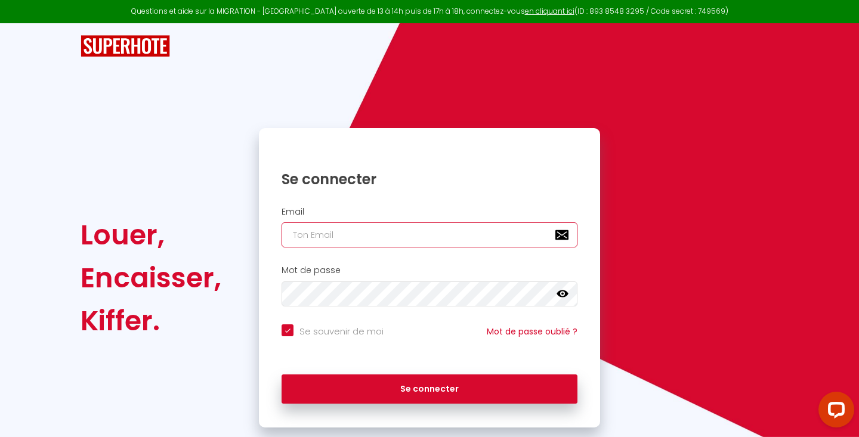
type input "[EMAIL_ADDRESS][DOMAIN_NAME]"
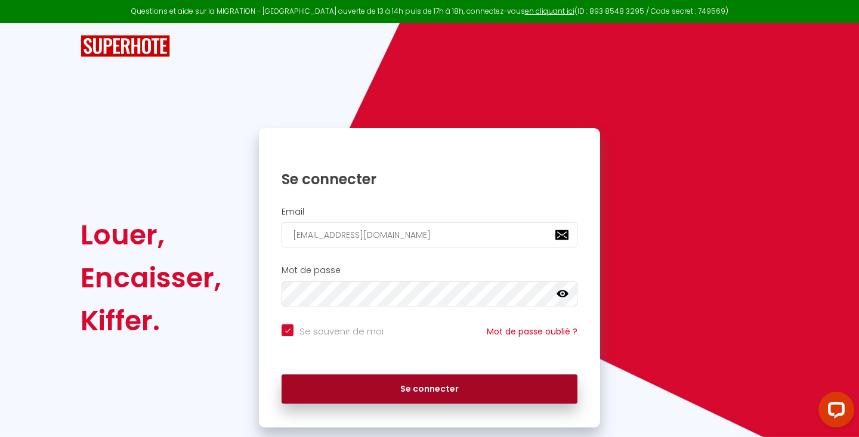
click at [401, 386] on button "Se connecter" at bounding box center [430, 390] width 296 height 30
checkbox input "true"
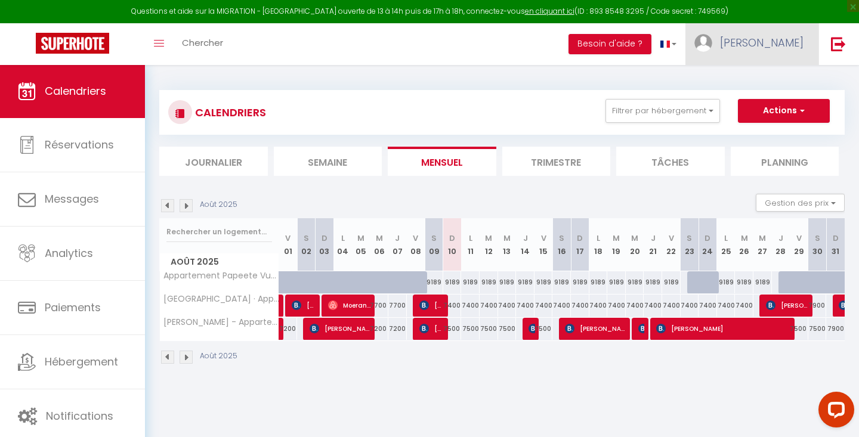
click at [784, 48] on span "[PERSON_NAME]" at bounding box center [762, 42] width 84 height 15
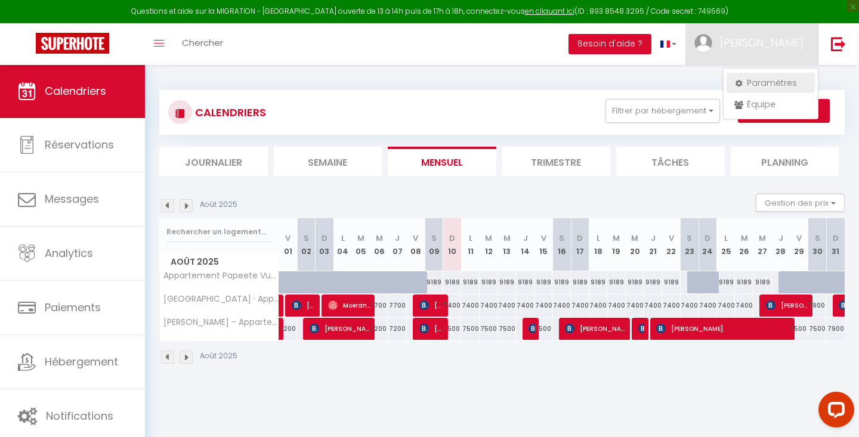
click at [769, 84] on link "Paramètres" at bounding box center [770, 83] width 88 height 20
select select "77"
select select "13"
select select "fr"
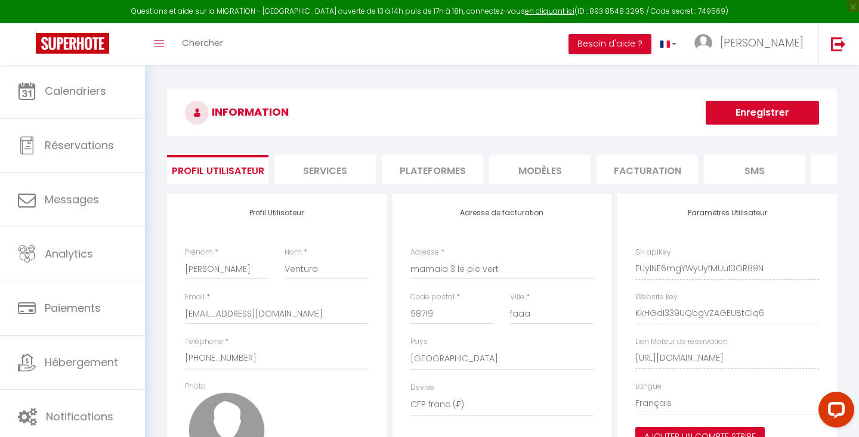
click at [420, 172] on li "Plateformes" at bounding box center [432, 169] width 101 height 29
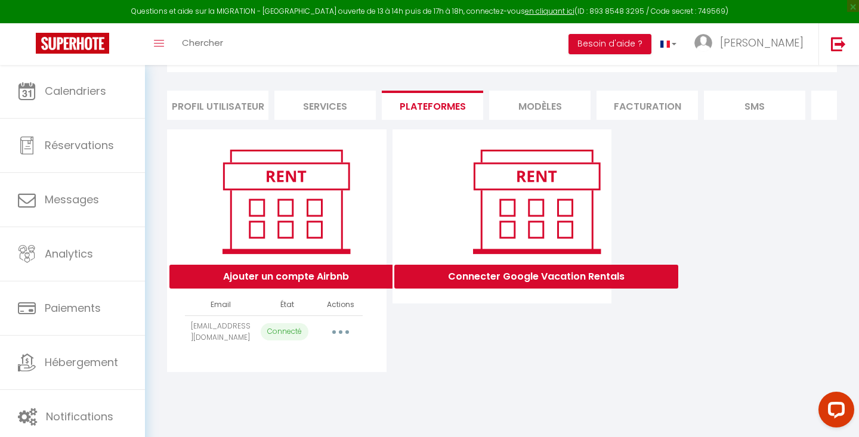
scroll to position [64, 0]
click at [350, 338] on button "button" at bounding box center [340, 332] width 33 height 19
click at [447, 360] on div "Connecter Google Vacation Rentals" at bounding box center [501, 250] width 225 height 243
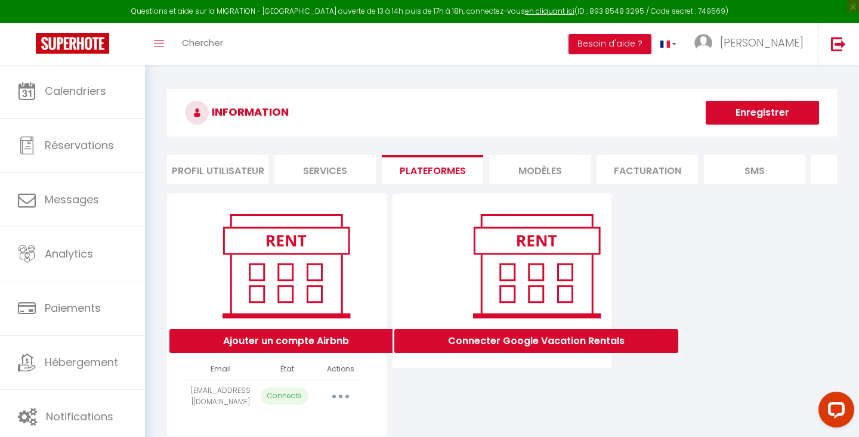
scroll to position [0, 0]
